Goal: Task Accomplishment & Management: Manage account settings

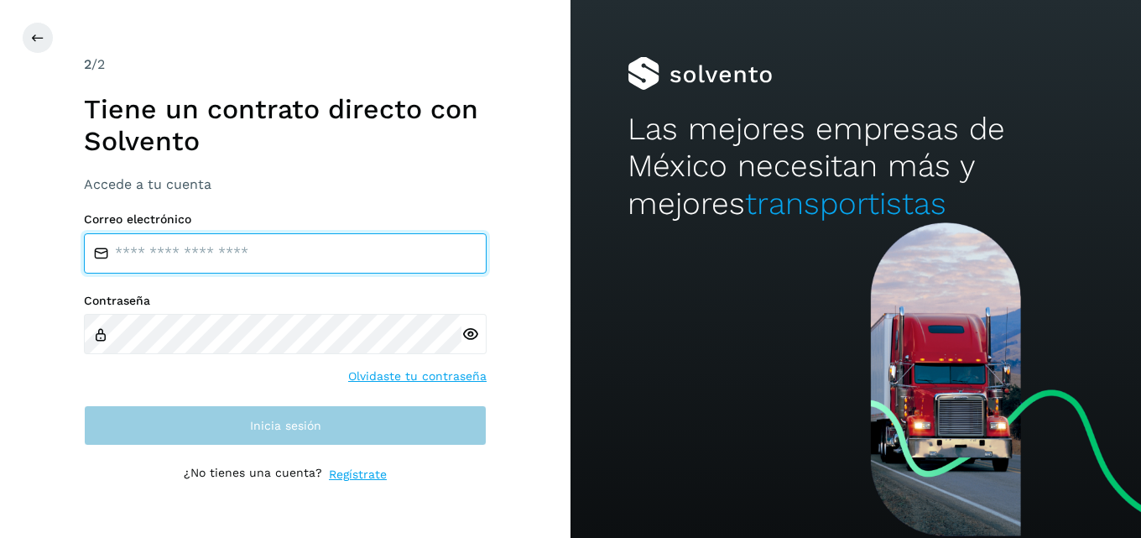
type input "**********"
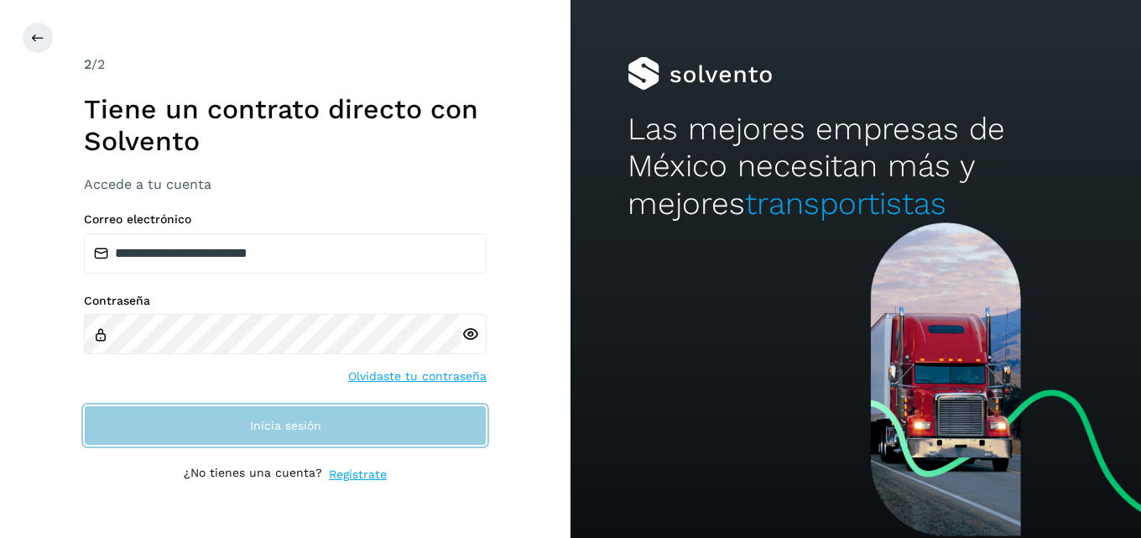
click at [221, 424] on button "Inicia sesión" at bounding box center [285, 425] width 403 height 40
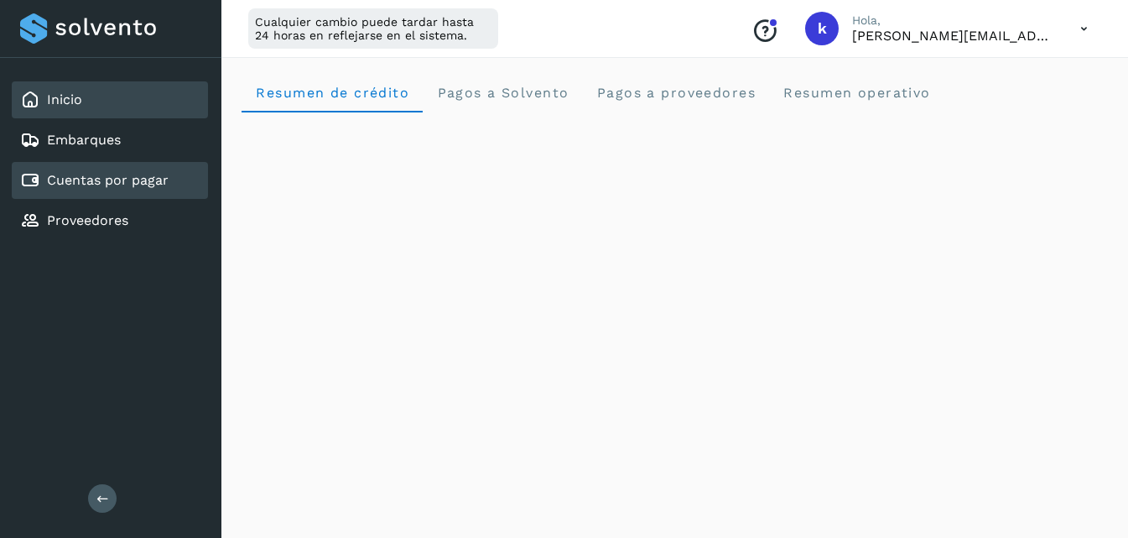
click at [115, 169] on div "Cuentas por pagar" at bounding box center [110, 180] width 196 height 37
